Goal: Information Seeking & Learning: Learn about a topic

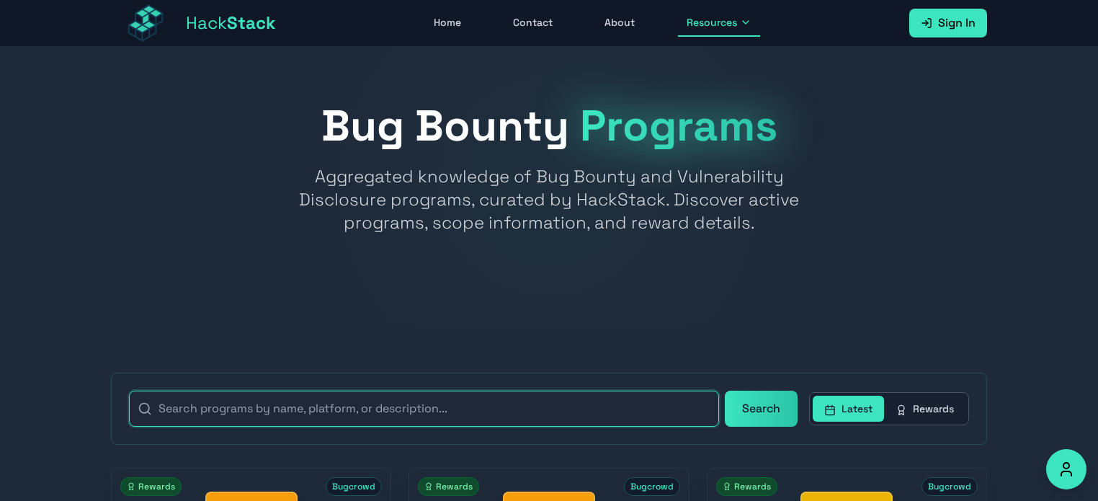
click at [540, 406] on input "text" at bounding box center [424, 409] width 590 height 36
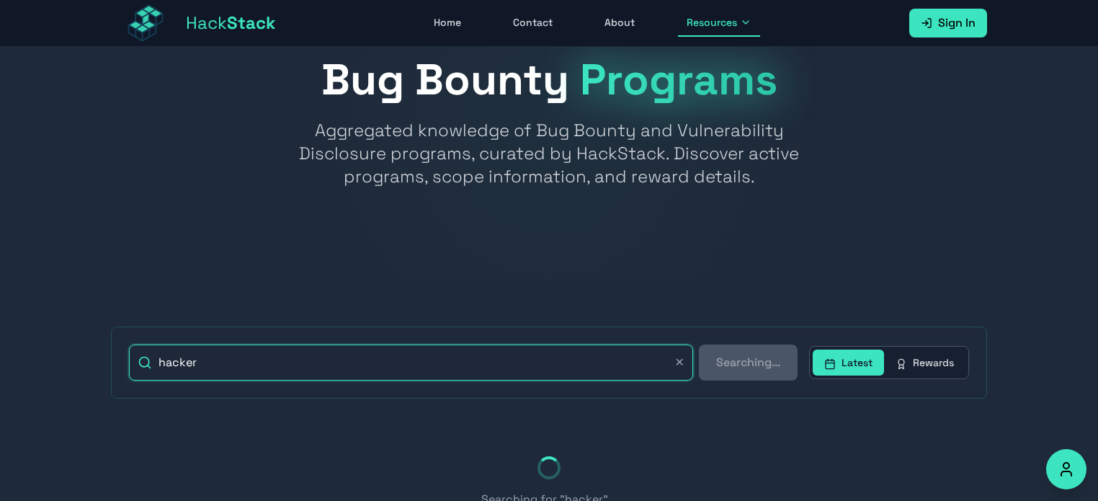
scroll to position [72, 0]
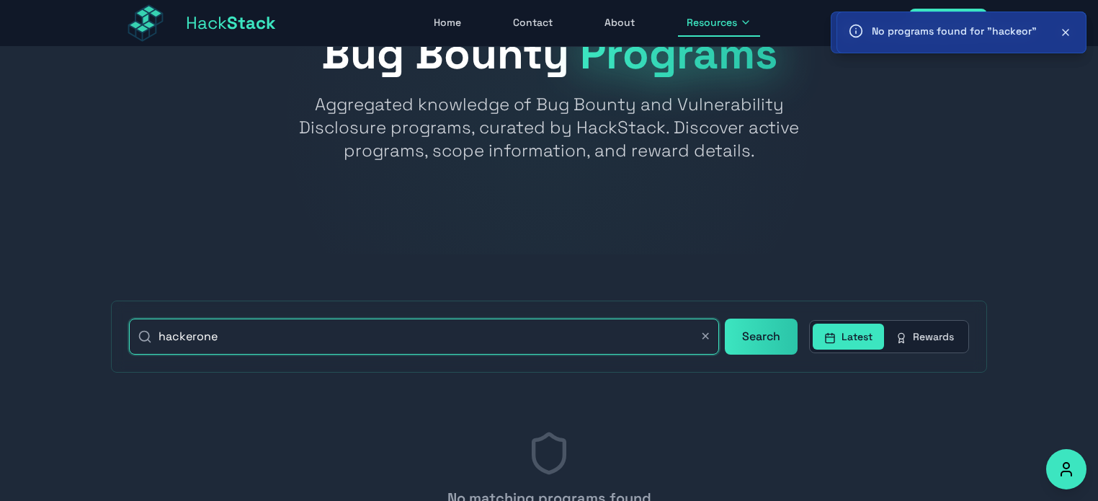
type input "hackerone"
click at [725, 319] on button "Search" at bounding box center [761, 337] width 73 height 36
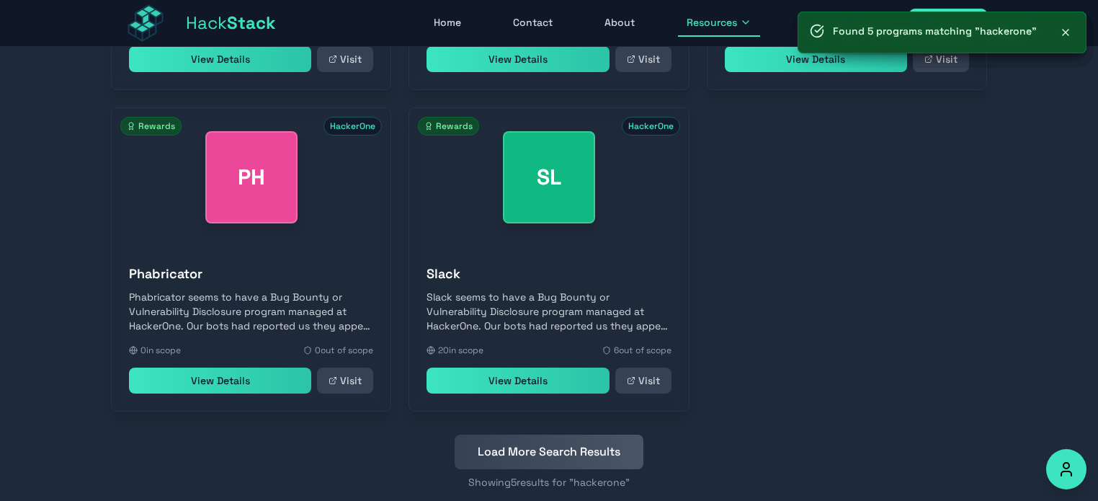
scroll to position [715, 0]
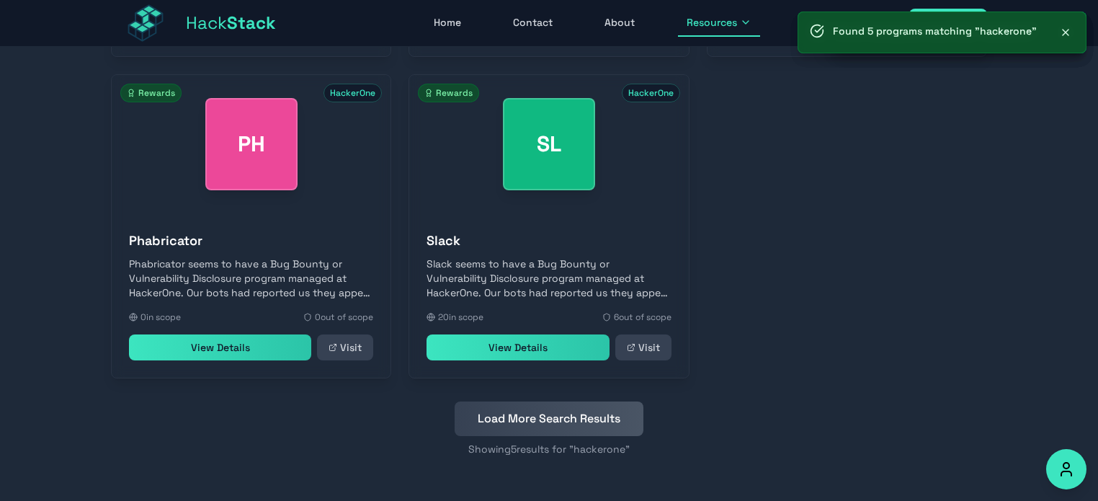
click at [550, 417] on button "Load More Search Results" at bounding box center [549, 418] width 189 height 35
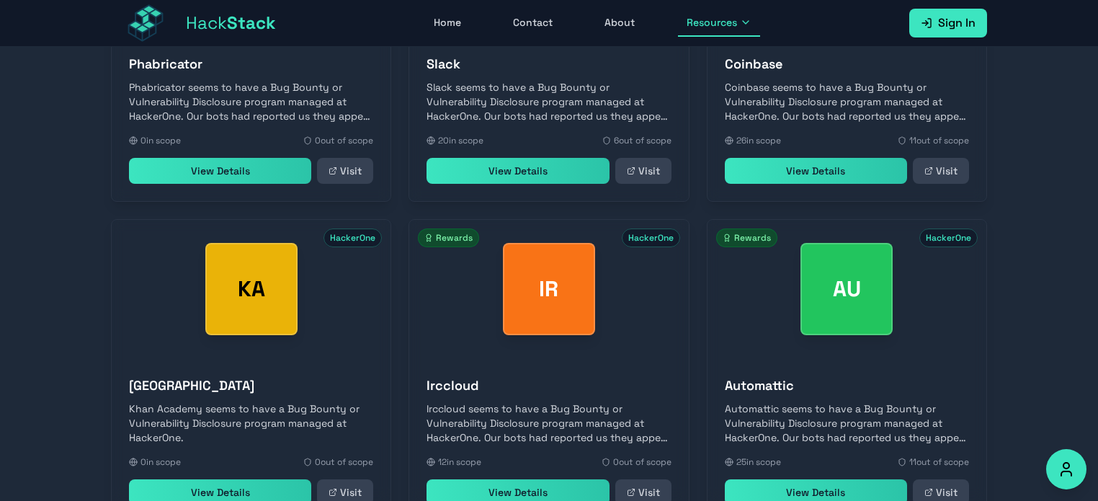
scroll to position [1003, 0]
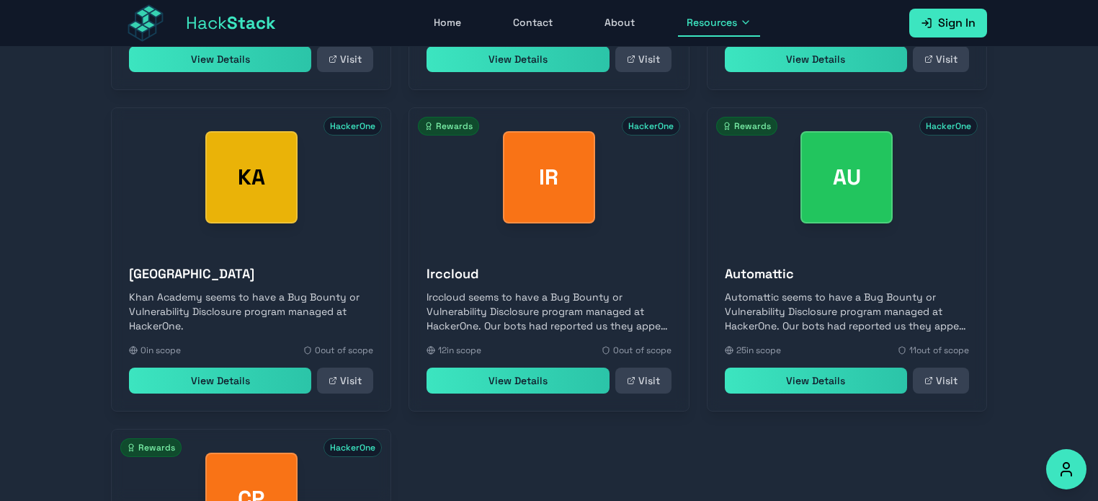
click at [654, 389] on link "Visit" at bounding box center [643, 381] width 56 height 26
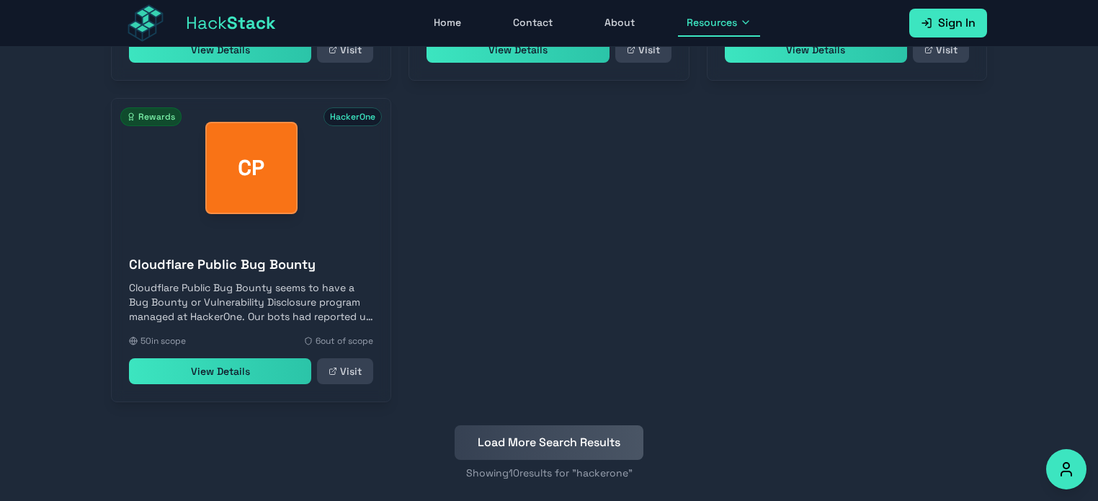
scroll to position [1357, 0]
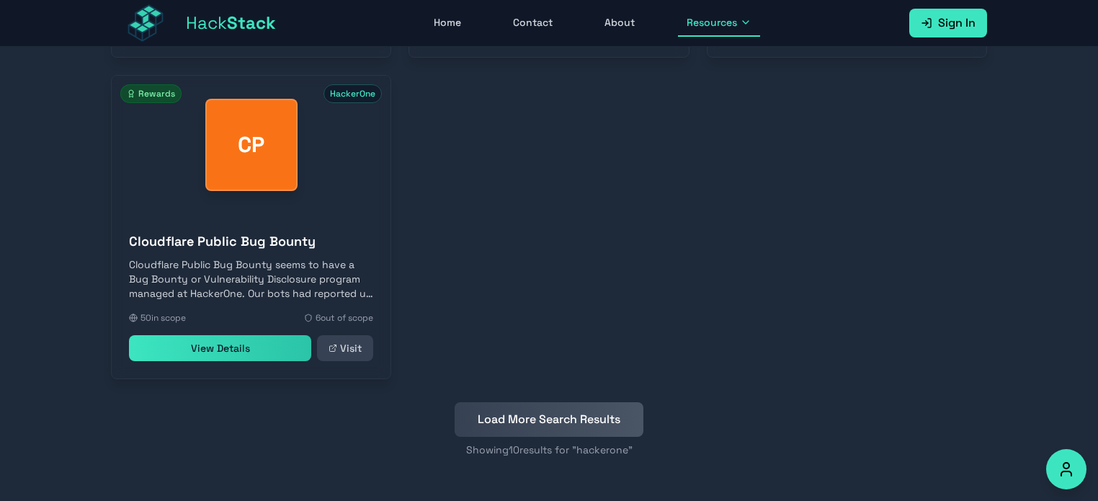
click at [504, 422] on button "Load More Search Results" at bounding box center [549, 419] width 189 height 35
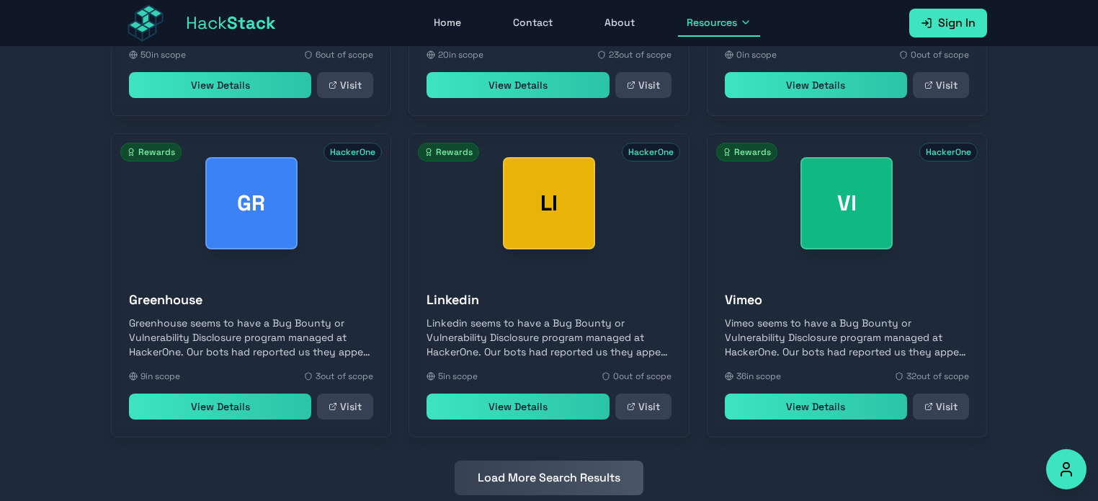
scroll to position [1645, 0]
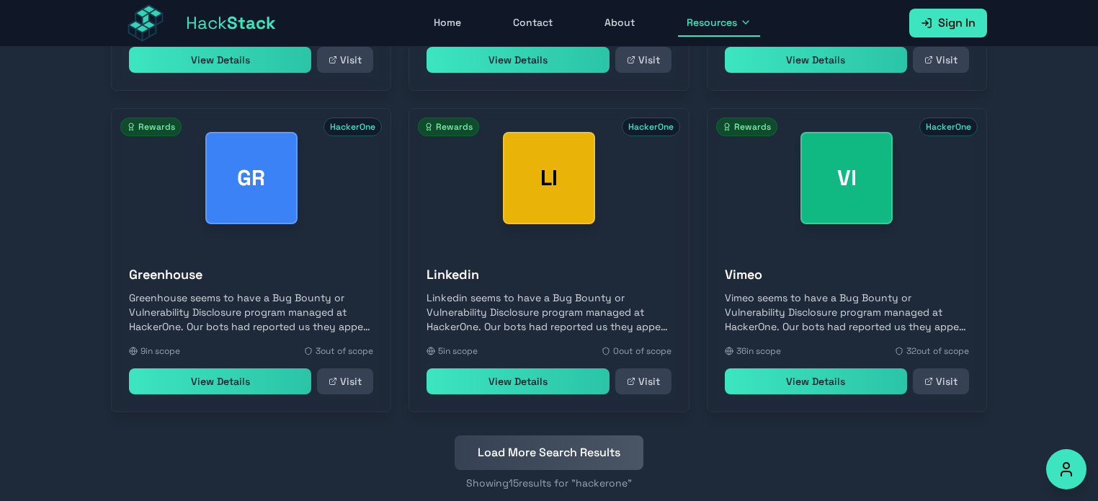
click at [354, 386] on link "Visit" at bounding box center [345, 381] width 56 height 26
click at [603, 445] on button "Load More Search Results" at bounding box center [549, 452] width 189 height 35
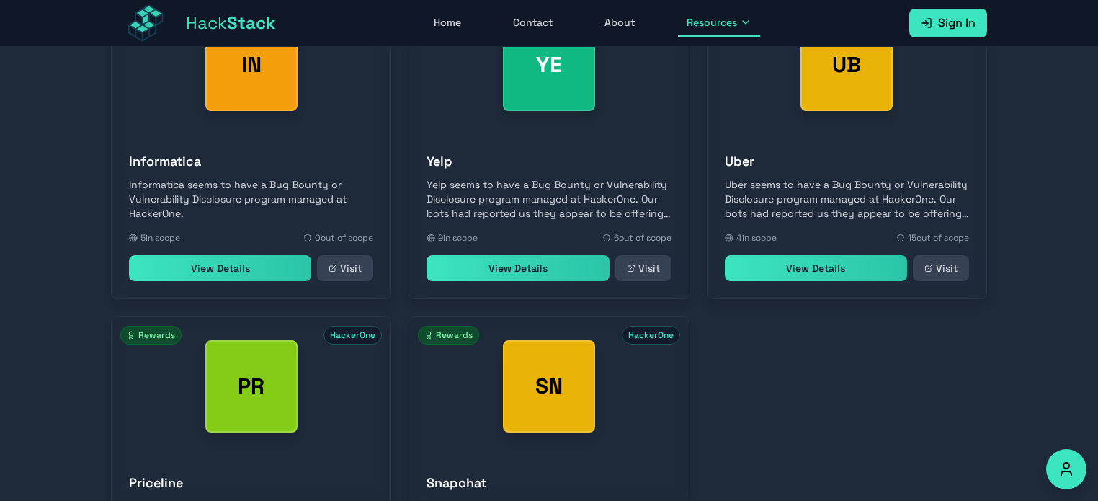
scroll to position [2222, 0]
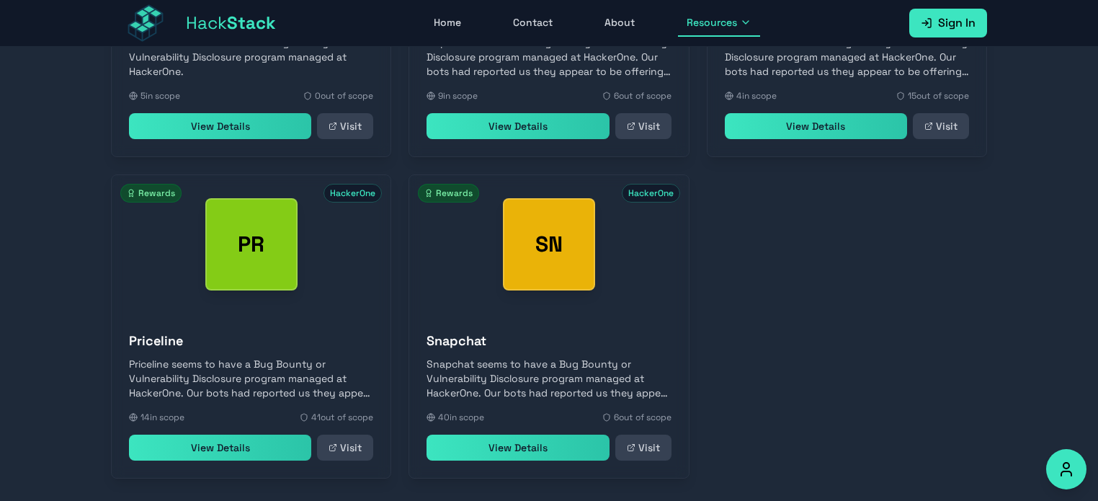
click at [350, 454] on link "Visit" at bounding box center [345, 448] width 56 height 26
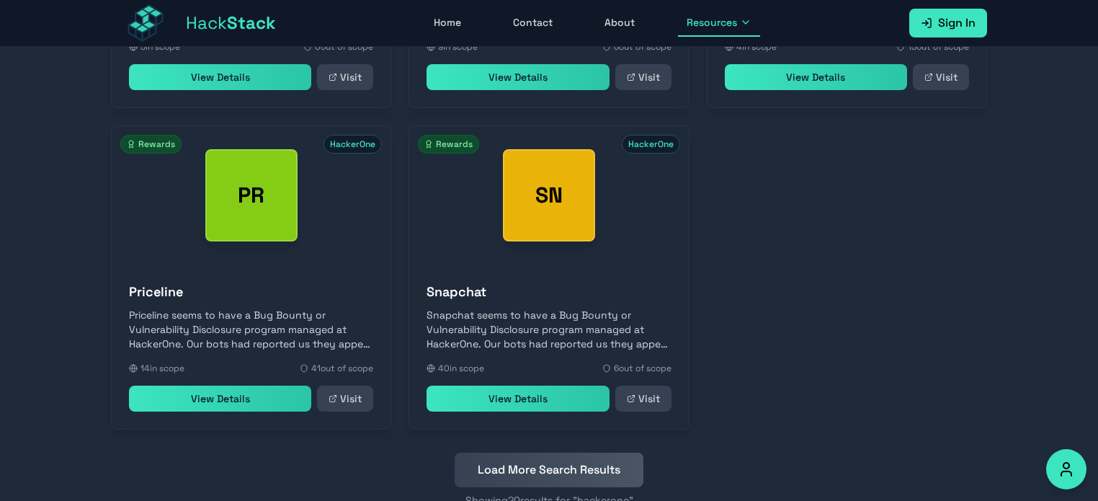
scroll to position [2321, 0]
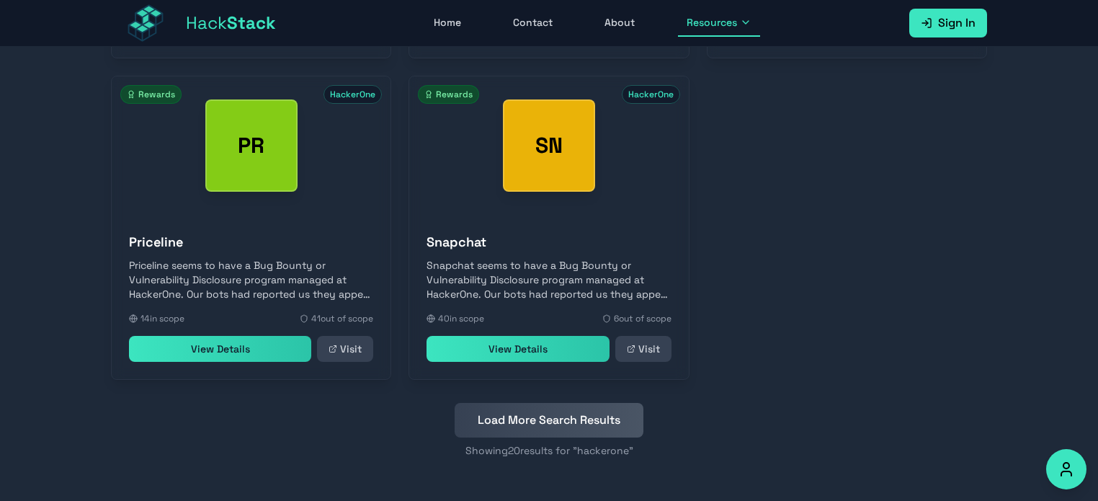
click at [544, 417] on button "Load More Search Results" at bounding box center [549, 420] width 189 height 35
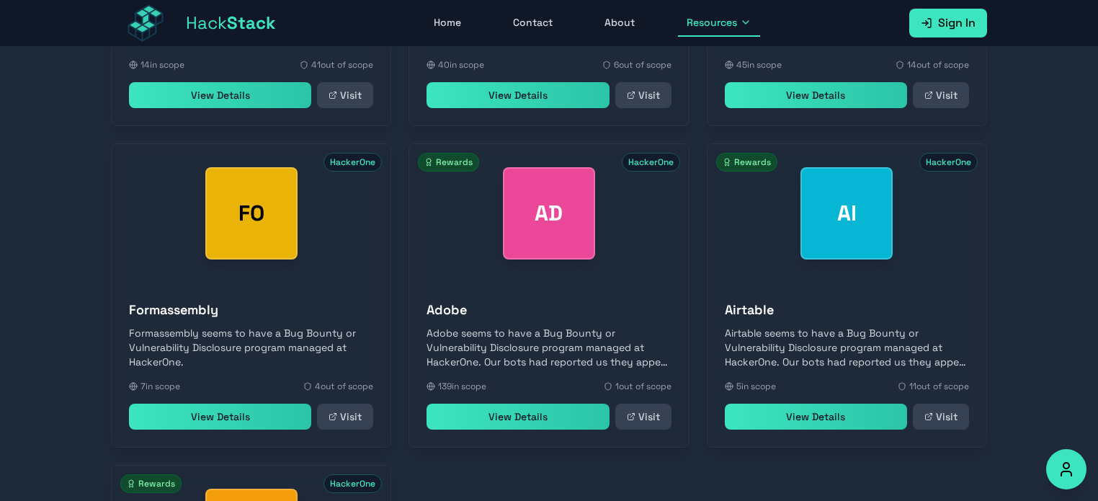
scroll to position [2609, 0]
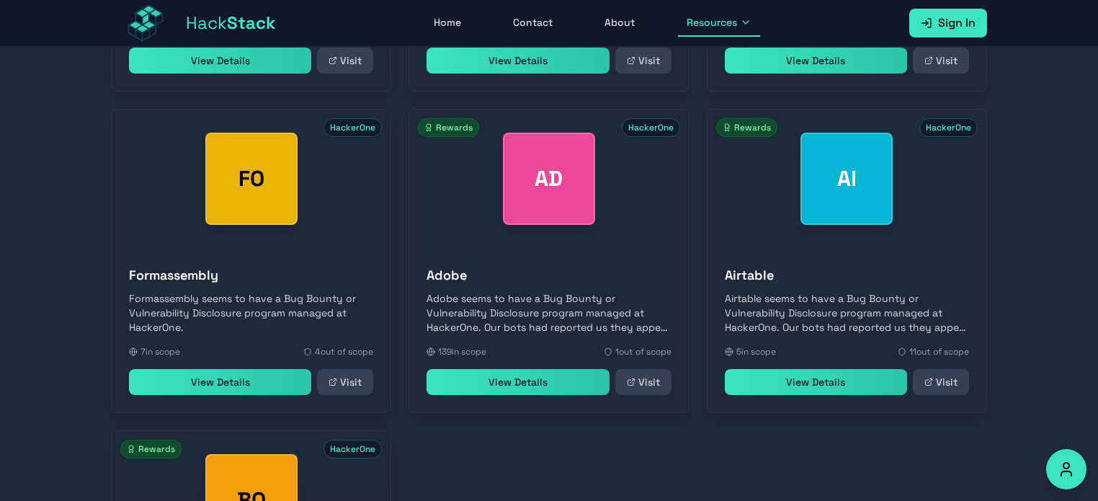
click at [358, 383] on link "Visit" at bounding box center [345, 382] width 56 height 26
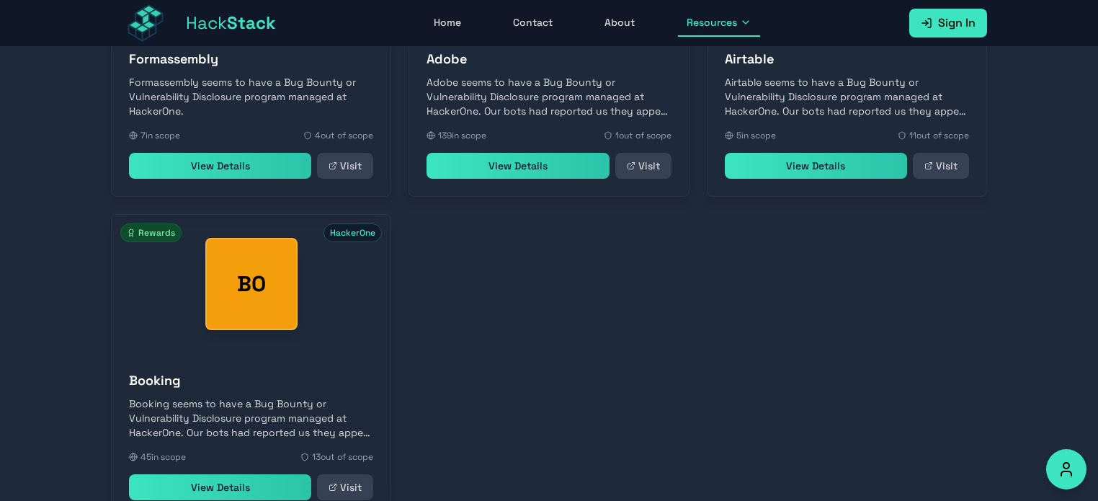
scroll to position [2963, 0]
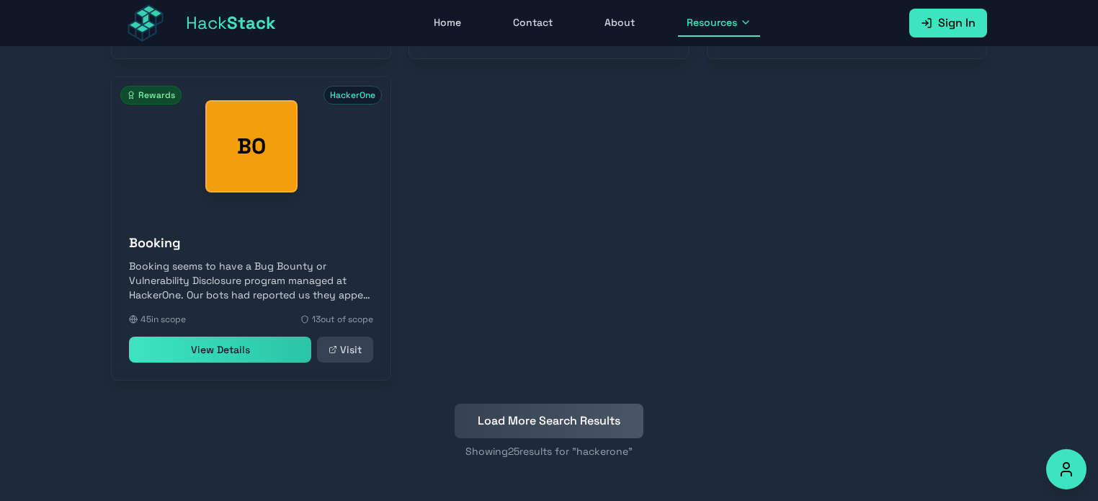
click at [522, 411] on button "Load More Search Results" at bounding box center [549, 421] width 189 height 35
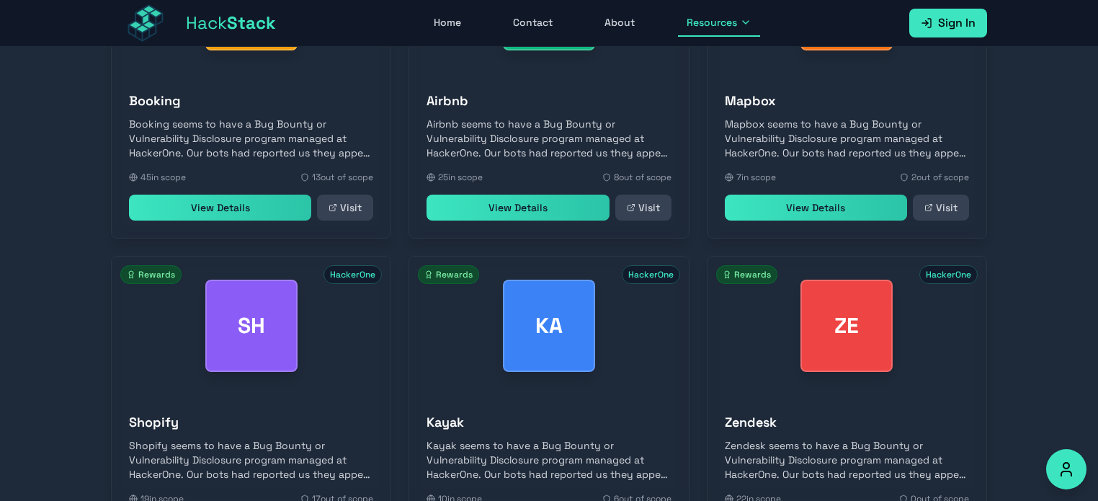
scroll to position [3107, 0]
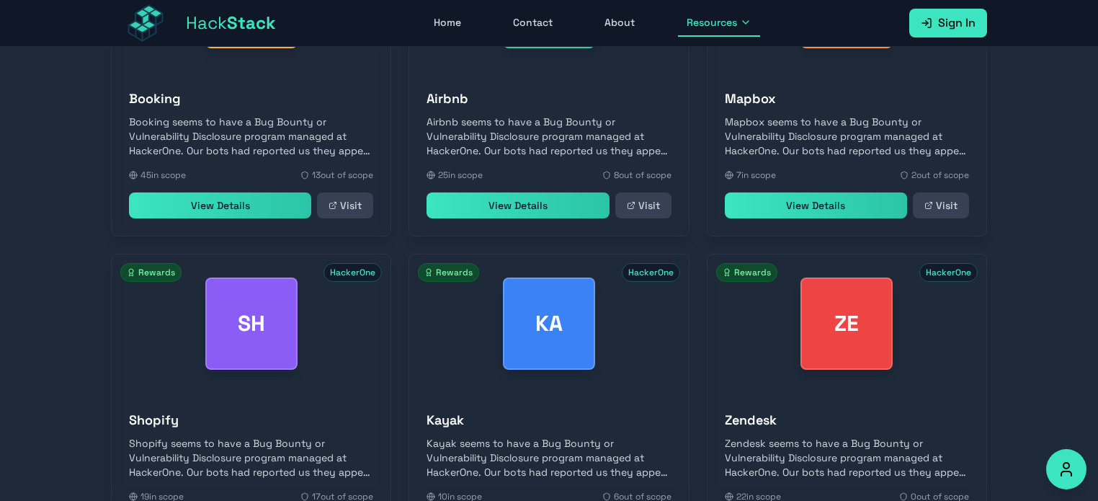
click at [951, 203] on link "Visit" at bounding box center [941, 205] width 56 height 26
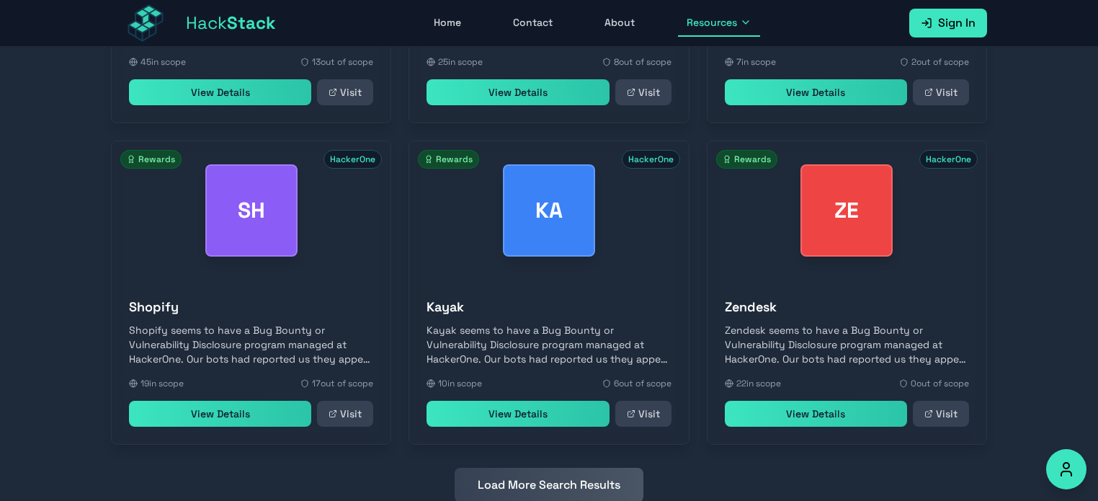
scroll to position [3251, 0]
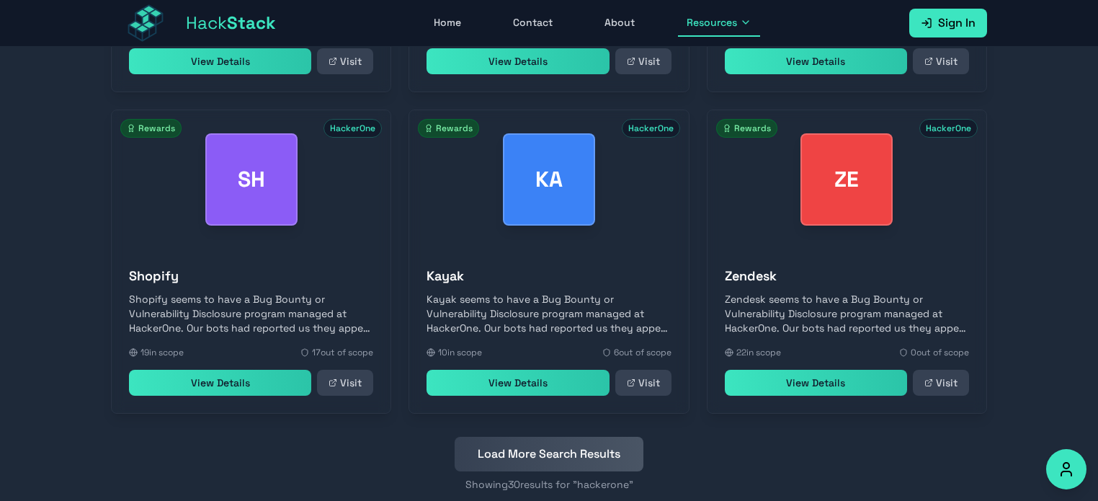
click at [636, 390] on link "Visit" at bounding box center [643, 383] width 56 height 26
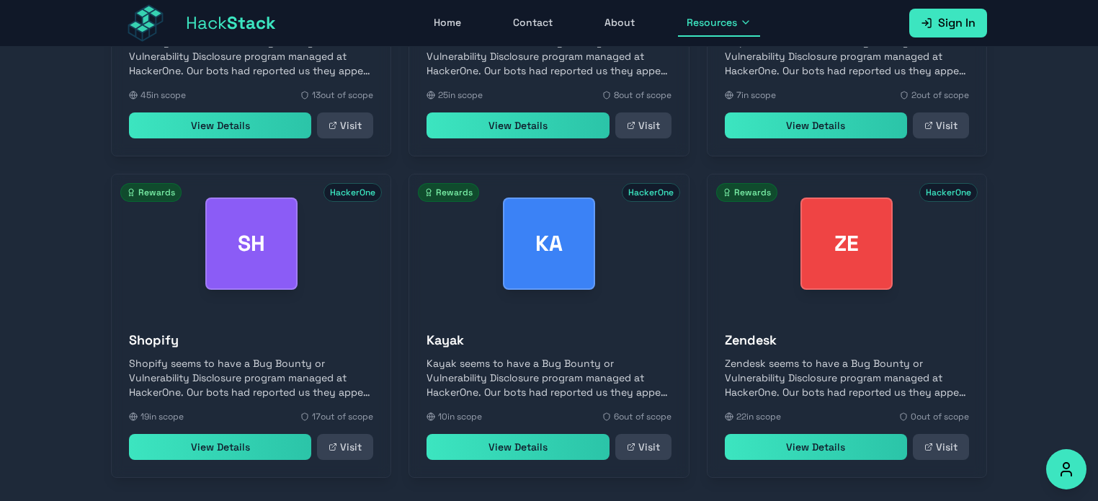
scroll to position [3283, 0]
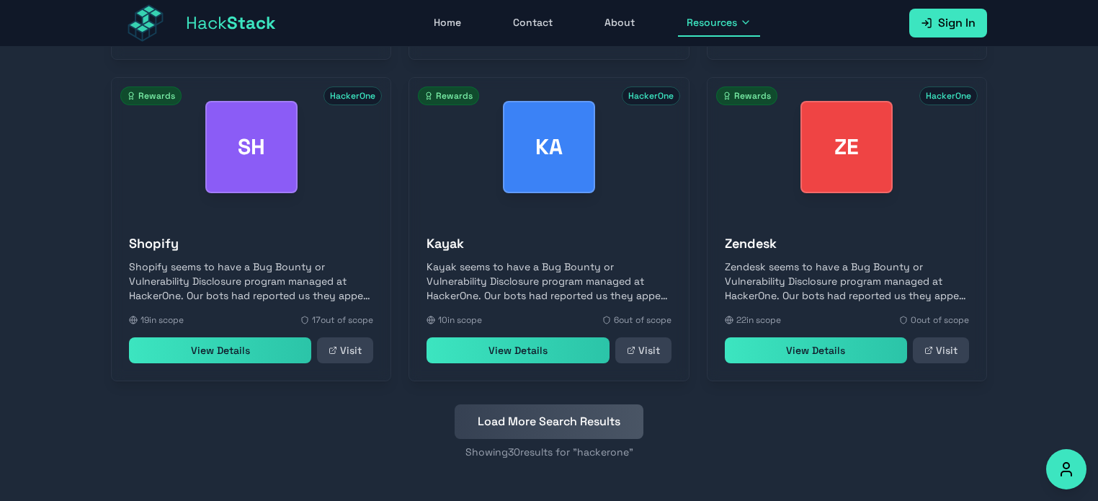
click at [600, 404] on button "Load More Search Results" at bounding box center [549, 421] width 189 height 35
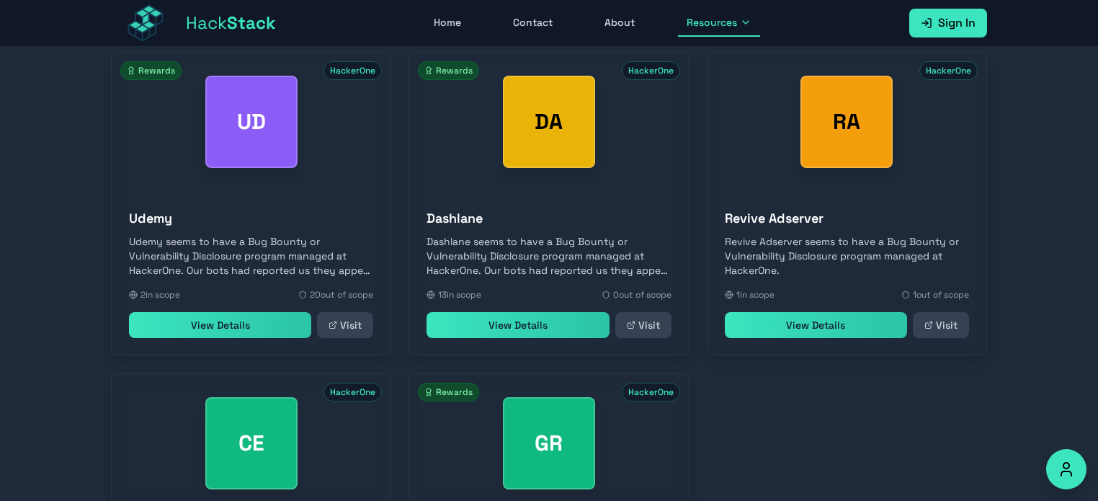
scroll to position [3644, 0]
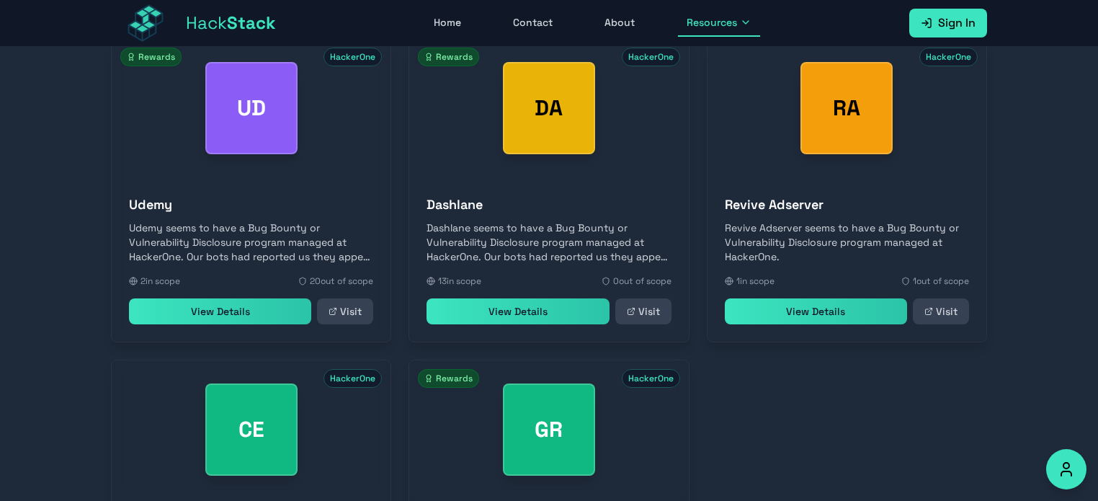
click at [631, 311] on icon at bounding box center [631, 312] width 6 height 6
click at [941, 308] on link "Visit" at bounding box center [941, 311] width 56 height 26
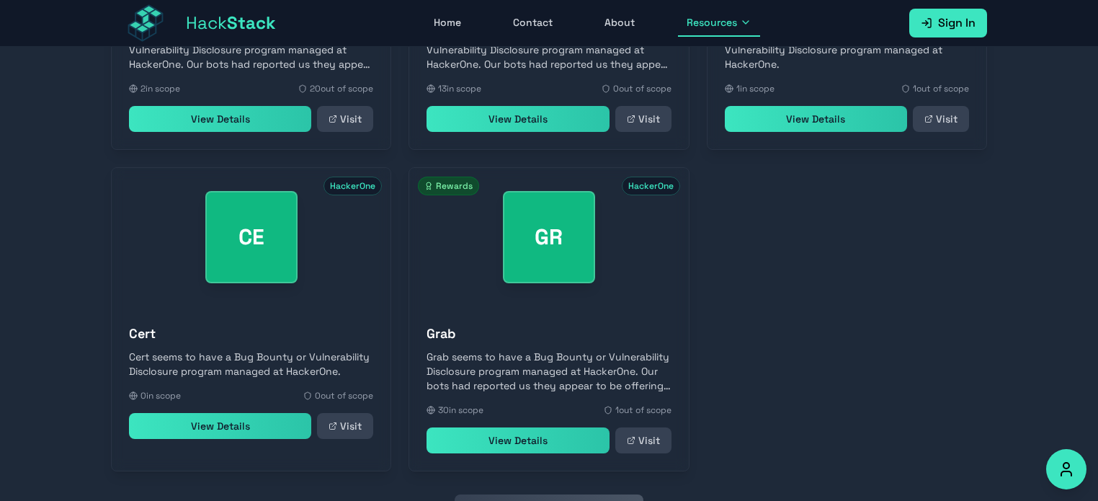
scroll to position [3860, 0]
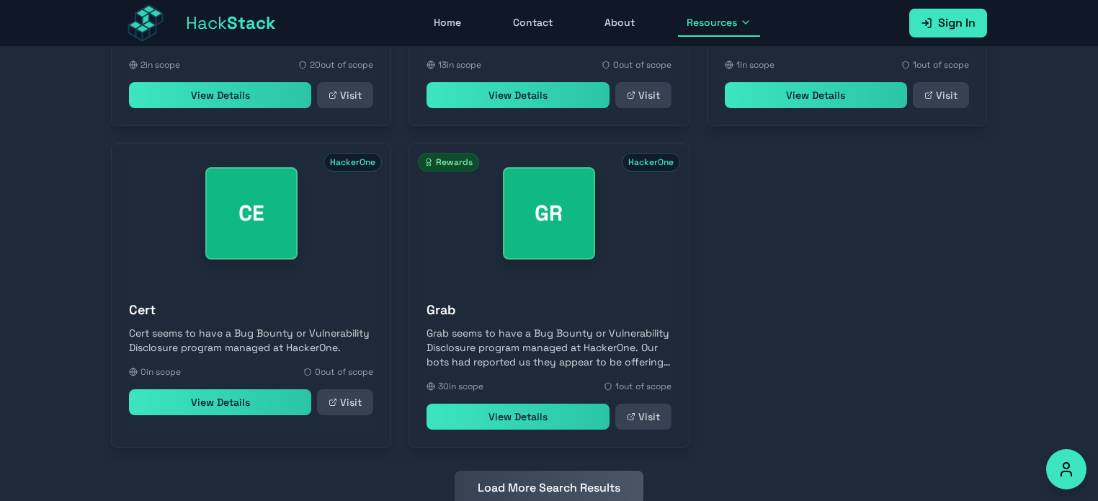
click at [654, 416] on link "Visit" at bounding box center [643, 417] width 56 height 26
